Goal: Find specific page/section: Find specific page/section

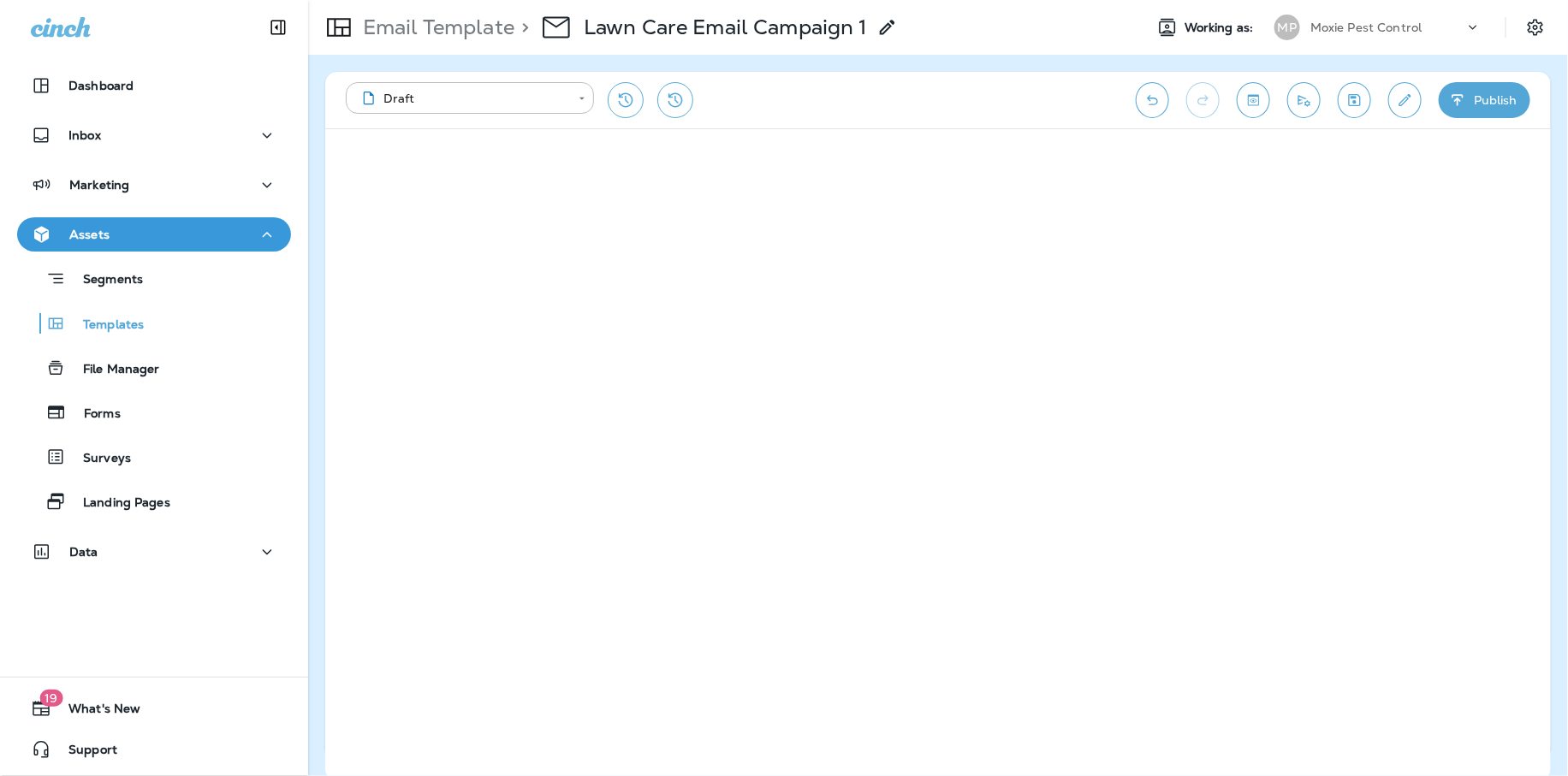
click at [432, 17] on p "Email Template" at bounding box center [435, 27] width 159 height 25
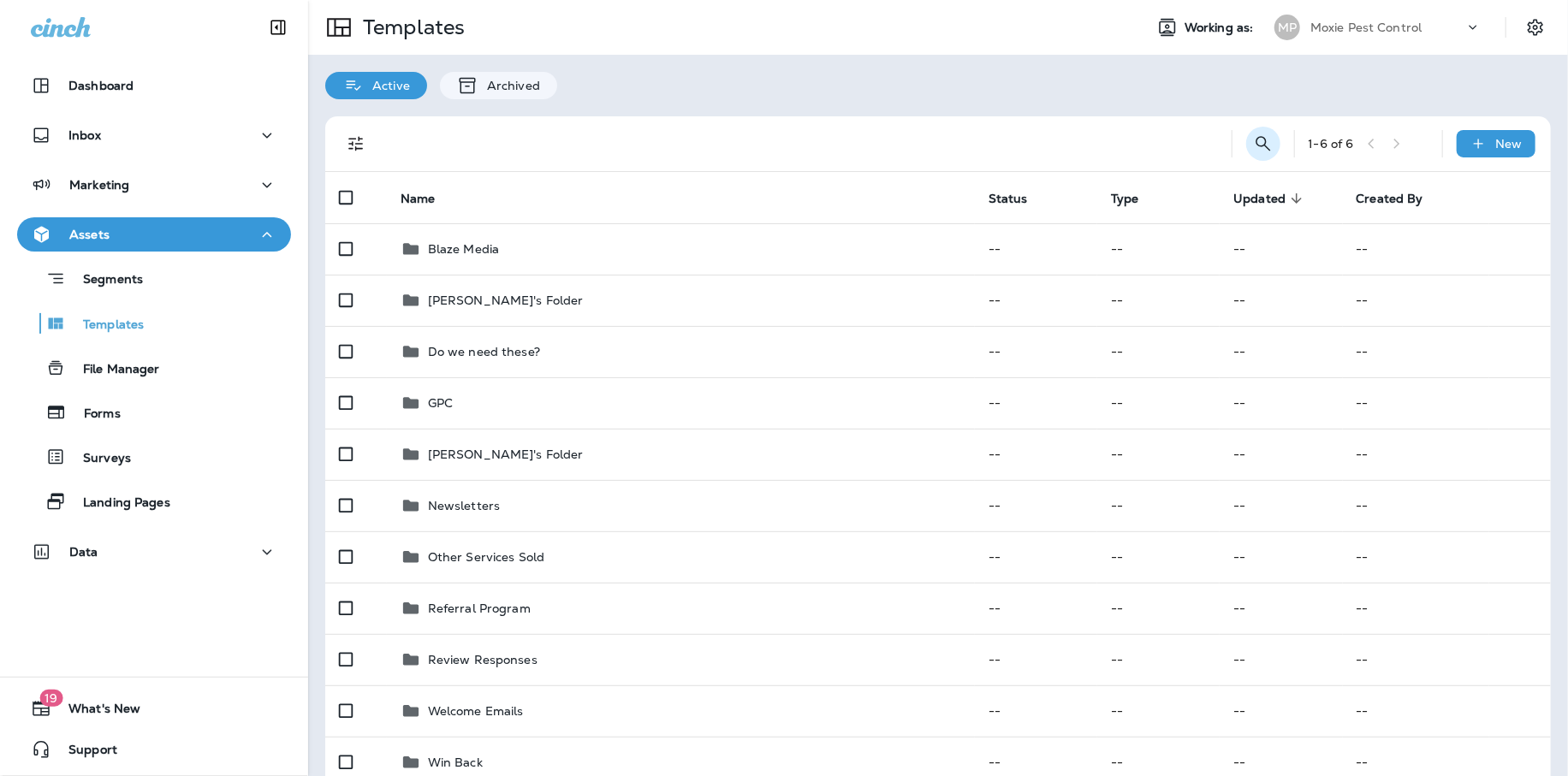
click at [1265, 148] on icon "Search Templates" at bounding box center [1262, 143] width 20 height 20
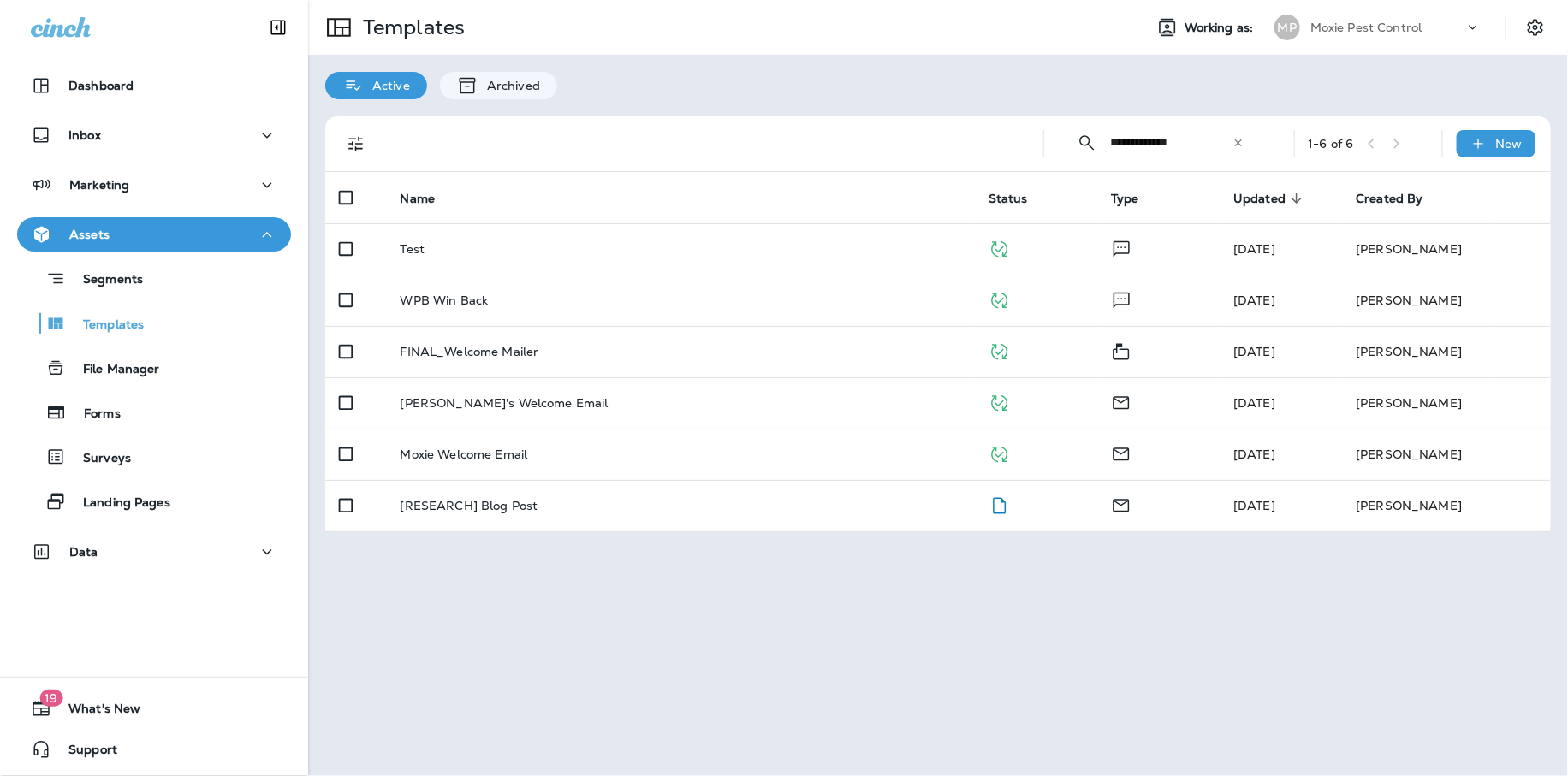
type input "**********"
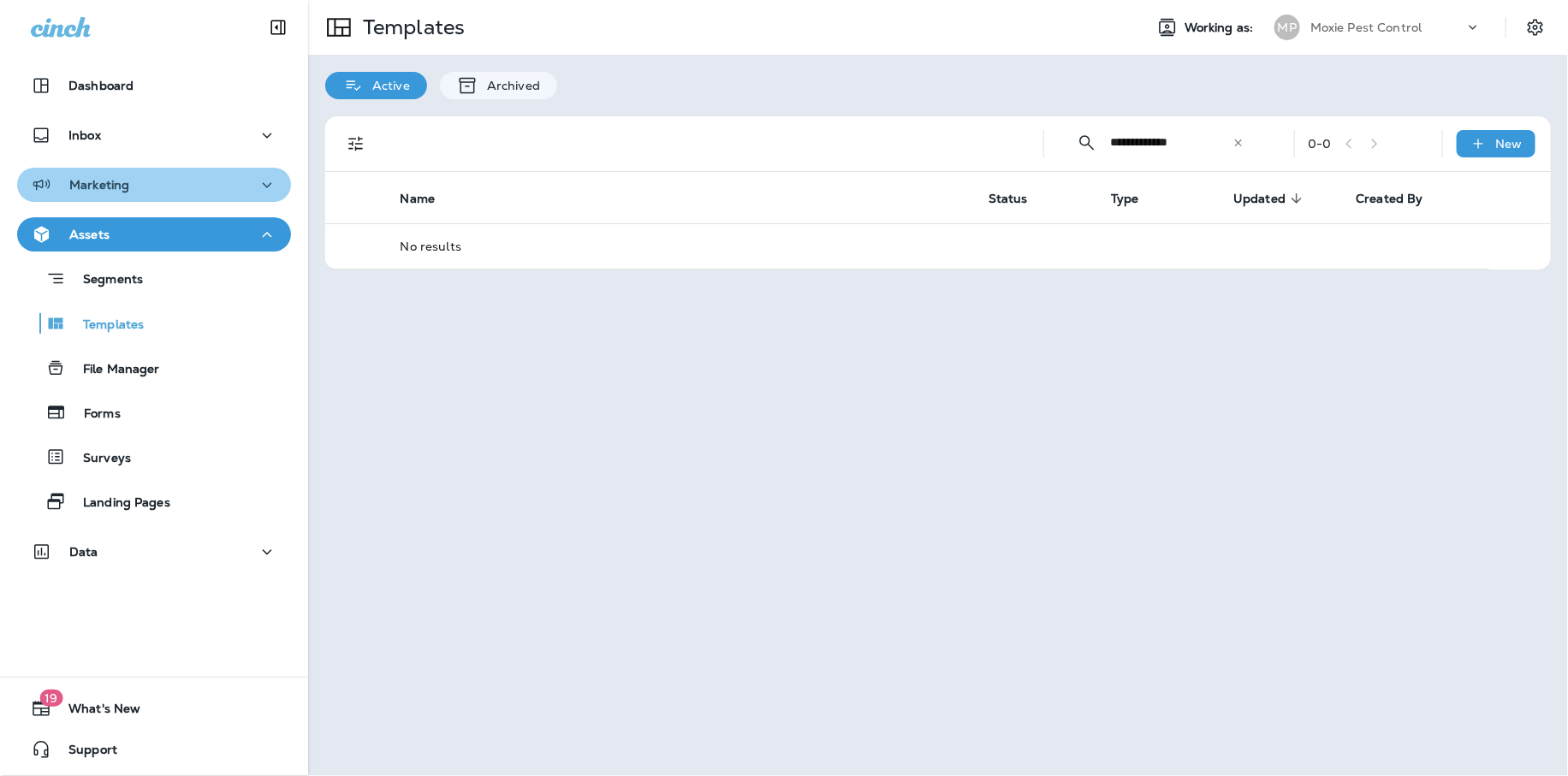
click at [171, 187] on div "Marketing" at bounding box center [154, 185] width 246 height 21
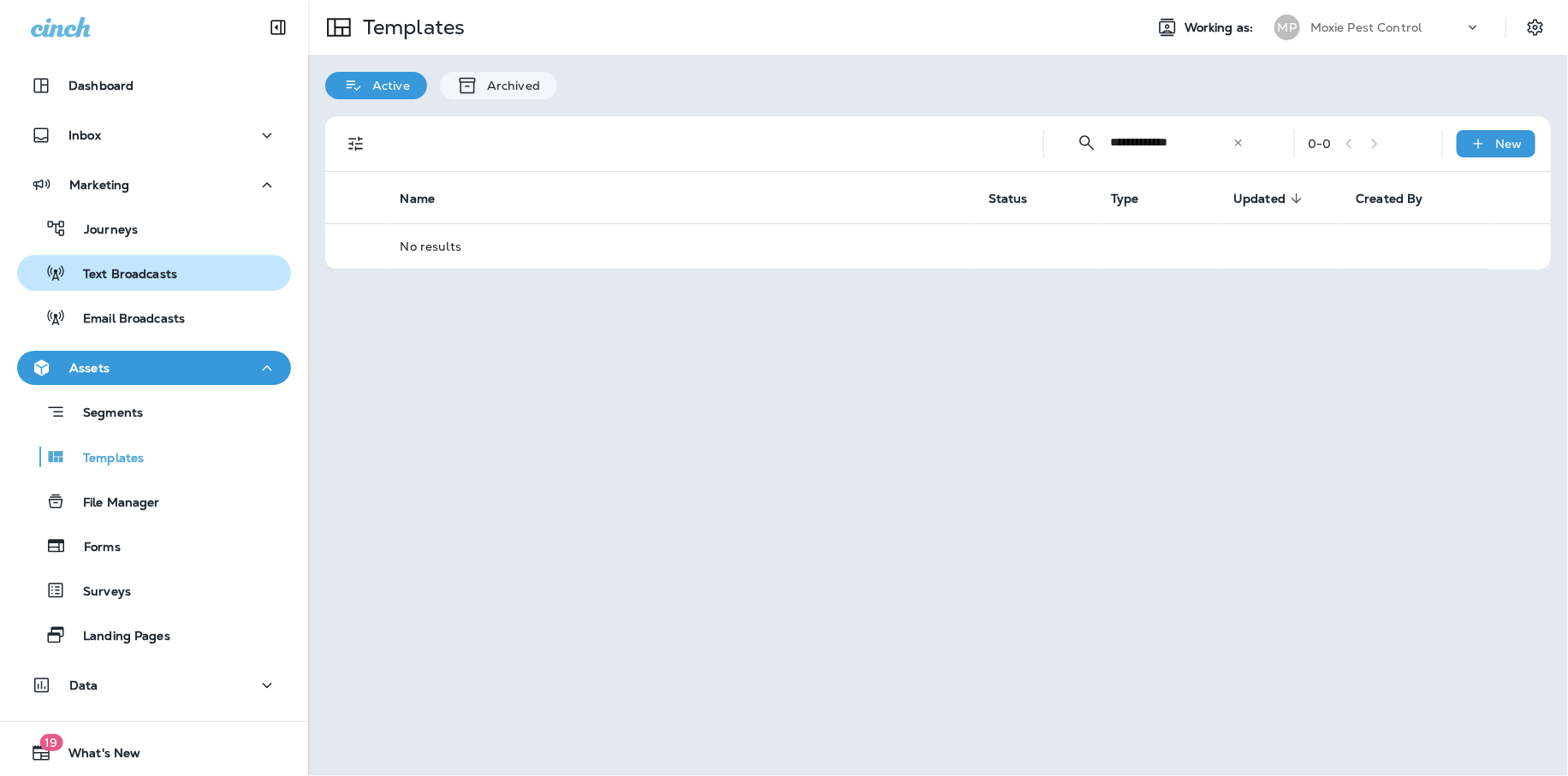
click at [143, 270] on p "Text Broadcasts" at bounding box center [122, 275] width 111 height 17
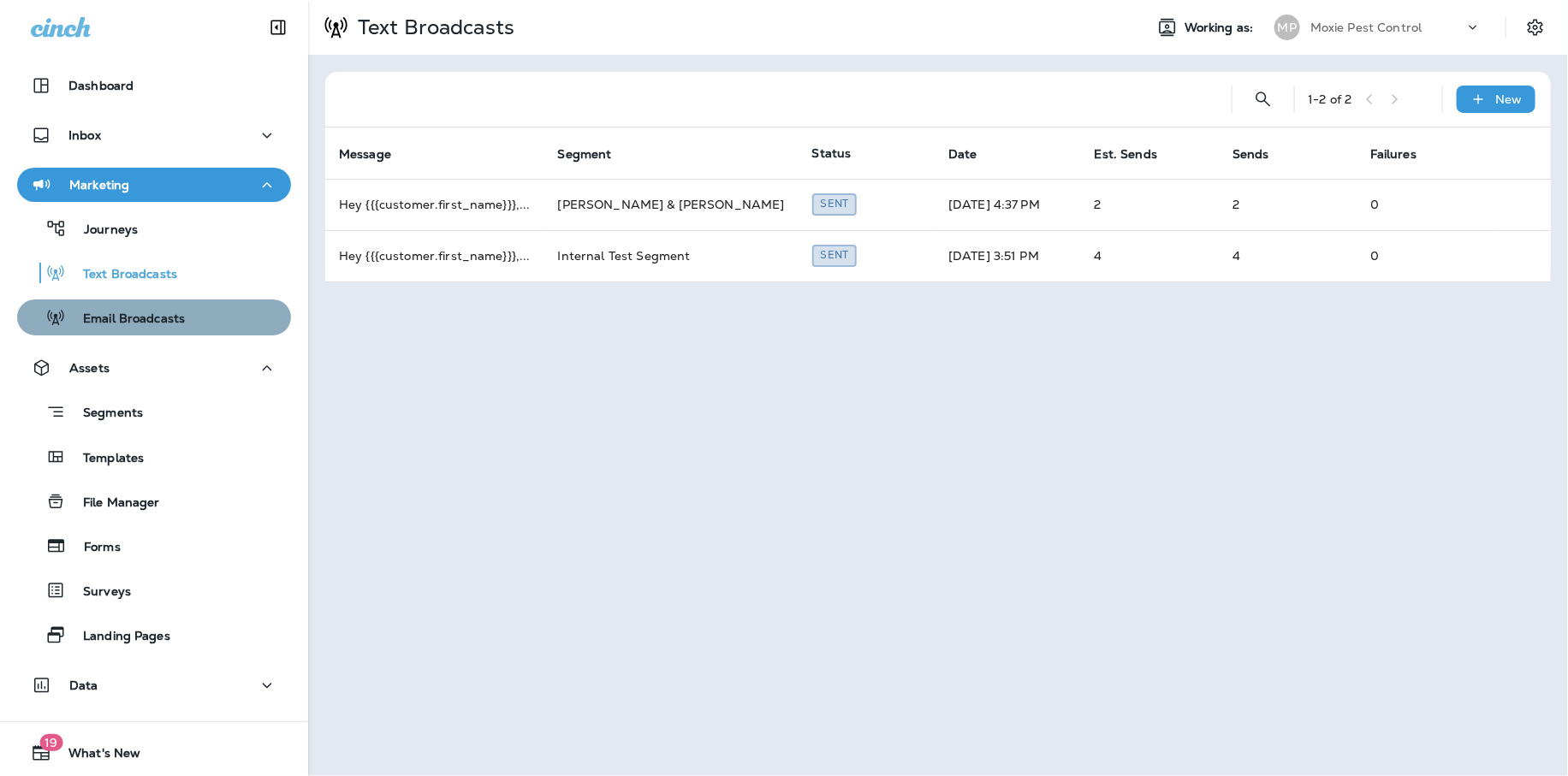
click at [109, 320] on p "Email Broadcasts" at bounding box center [126, 319] width 119 height 17
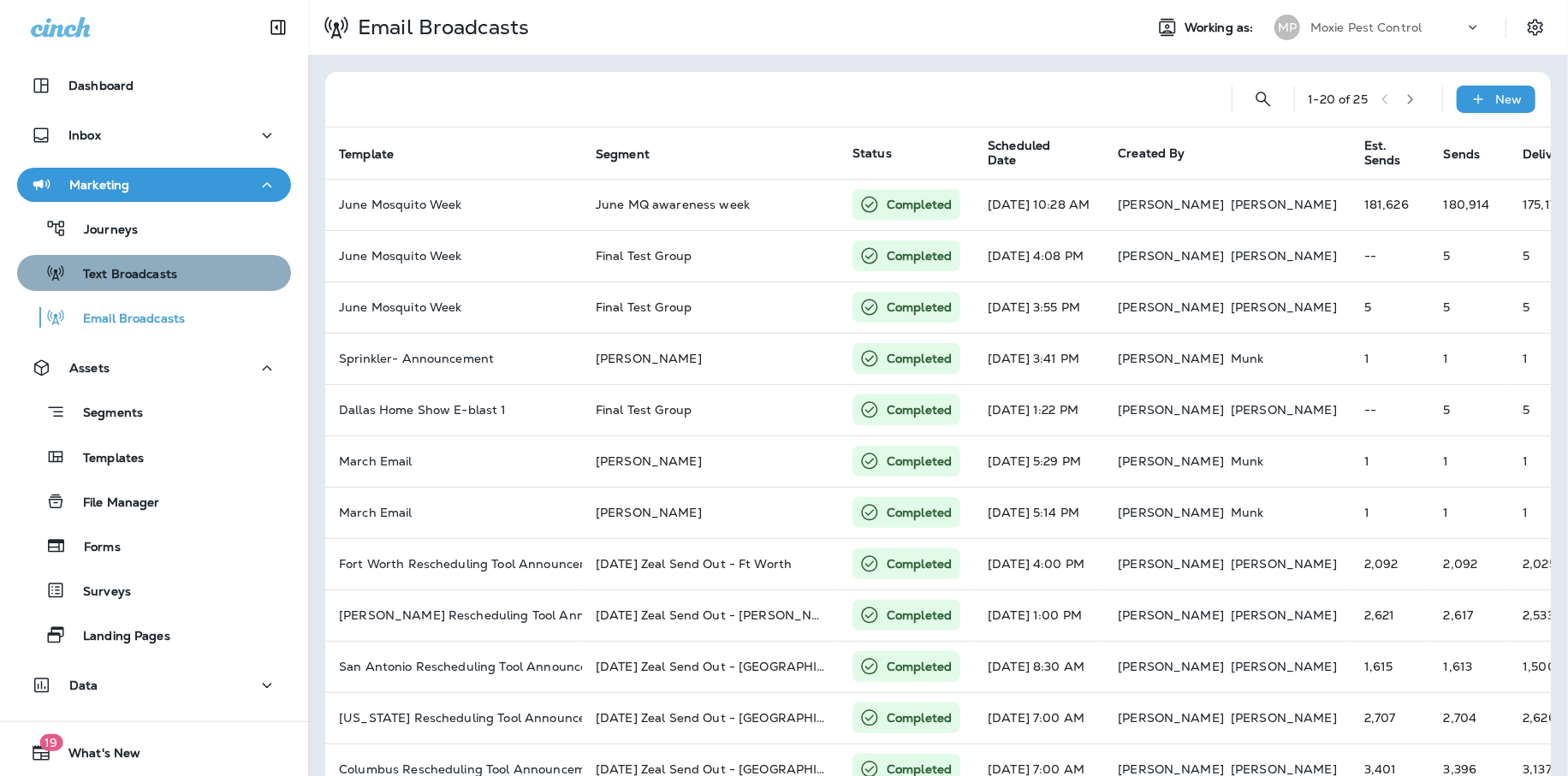
click at [123, 273] on p "Text Broadcasts" at bounding box center [122, 275] width 111 height 17
